Goal: Communication & Community: Participate in discussion

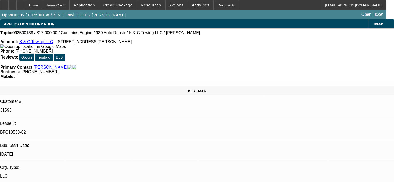
select select "0"
select select "2"
select select "0"
select select "6"
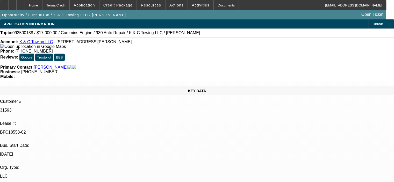
select select "0"
select select "2"
select select "0"
select select "6"
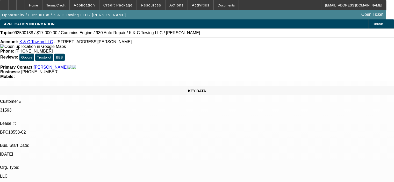
select select "0"
select select "2"
select select "0"
select select "6"
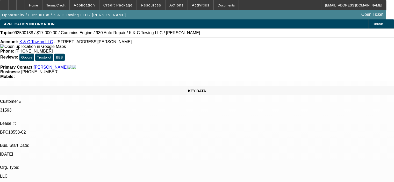
select select "0"
select select "2"
select select "0"
select select "6"
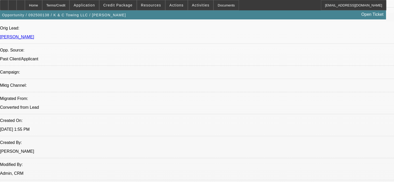
scroll to position [363, 0]
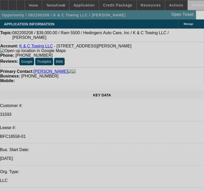
select select "0"
select select "2"
select select "0"
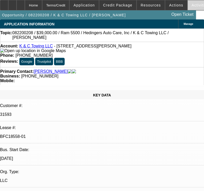
select select "6"
select select "0"
select select "2"
select select "0"
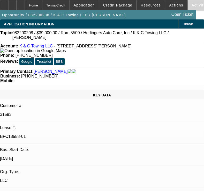
select select "6"
select select "0"
select select "2"
select select "0"
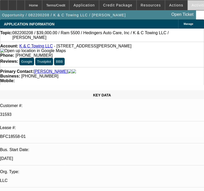
select select "6"
select select "0"
select select "2"
select select "0"
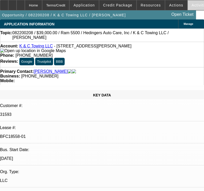
select select "6"
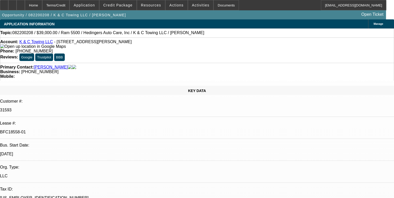
scroll to position [26, 0]
click at [132, 7] on span at bounding box center [117, 5] width 37 height 12
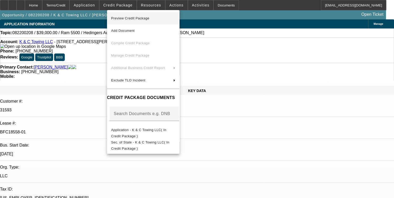
click at [134, 20] on span "Preview Credit Package" at bounding box center [130, 18] width 38 height 4
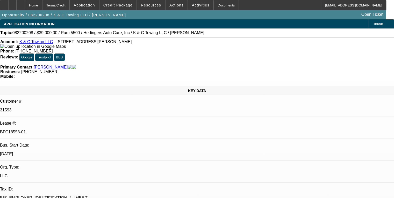
scroll to position [0, 0]
